Goal: Information Seeking & Learning: Learn about a topic

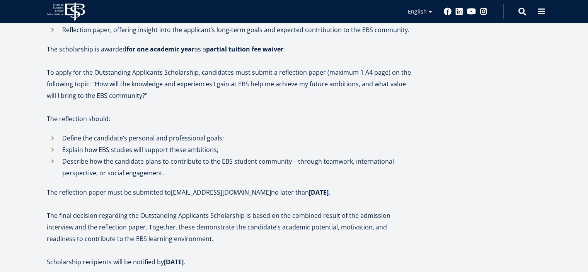
scroll to position [578, 0]
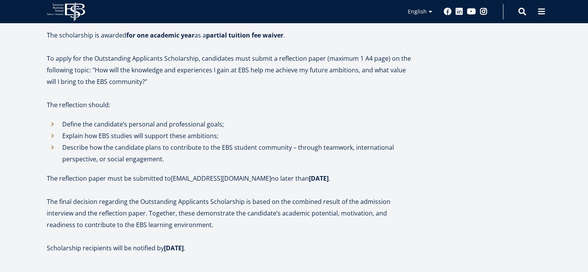
click at [54, 118] on li "Define the candidate’s personal and professional goals;" at bounding box center [230, 124] width 367 height 12
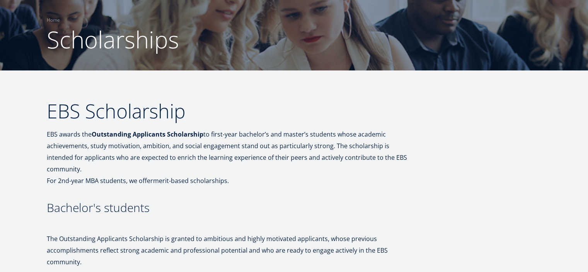
scroll to position [0, 0]
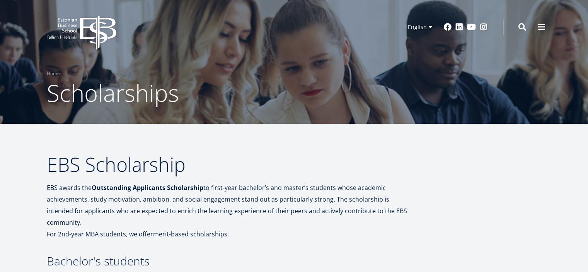
click at [63, 20] on icon at bounding box center [67, 20] width 19 height 4
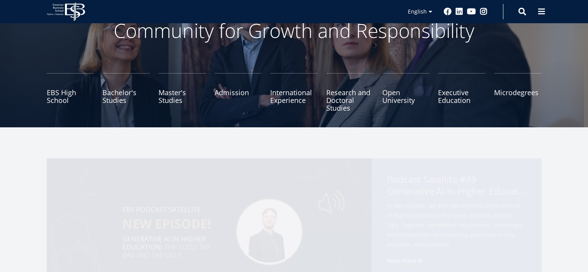
scroll to position [61, 0]
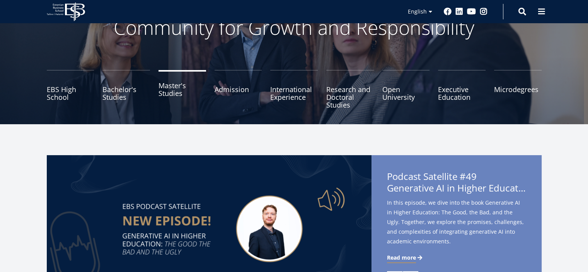
click at [174, 92] on link "Master's Studies" at bounding box center [183, 89] width 48 height 39
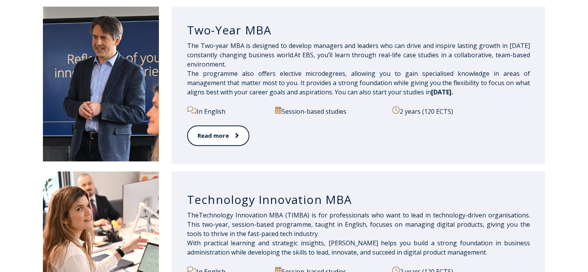
scroll to position [422, 0]
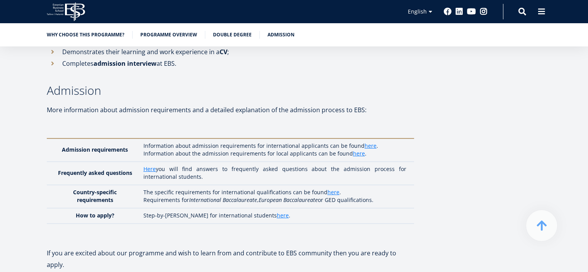
scroll to position [2321, 0]
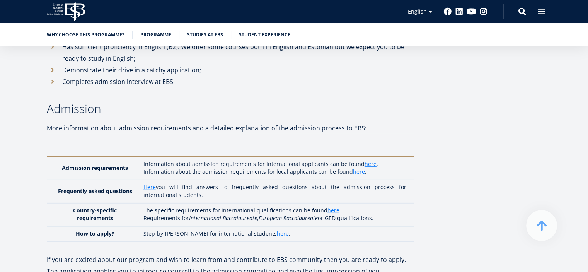
scroll to position [2115, 0]
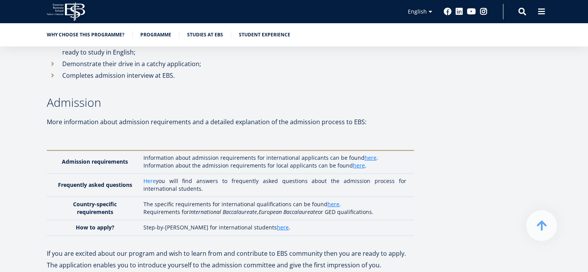
click at [150, 177] on link "Here" at bounding box center [149, 181] width 12 height 8
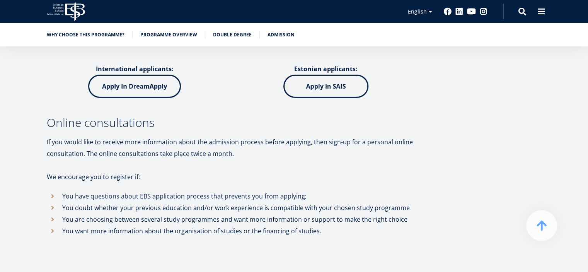
scroll to position [2568, 0]
